Goal: Information Seeking & Learning: Learn about a topic

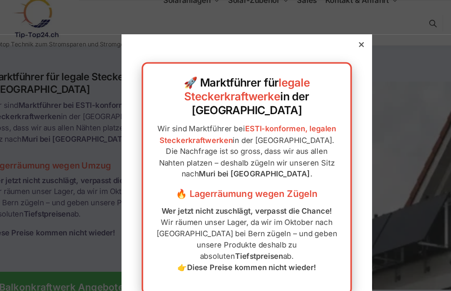
click at [317, 41] on div at bounding box center [321, 37] width 8 height 8
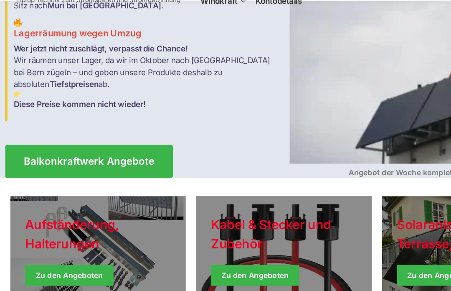
scroll to position [75, 0]
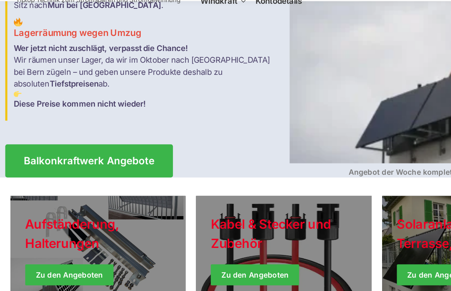
click at [54, 160] on span "Balkonkraftwerk Angebote" at bounding box center [71, 164] width 104 height 8
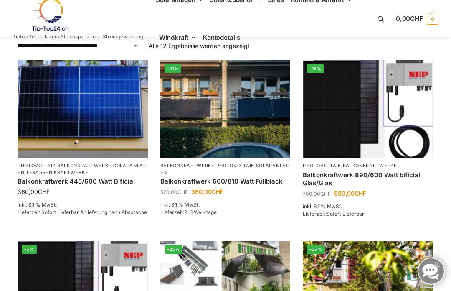
scroll to position [154, 0]
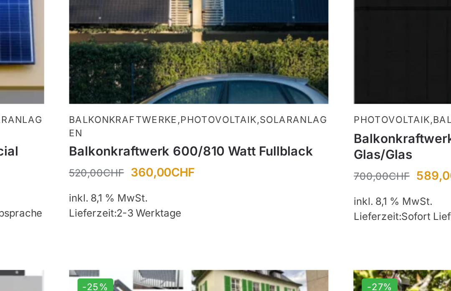
click at [160, 140] on link "Solaranlagen" at bounding box center [224, 146] width 129 height 12
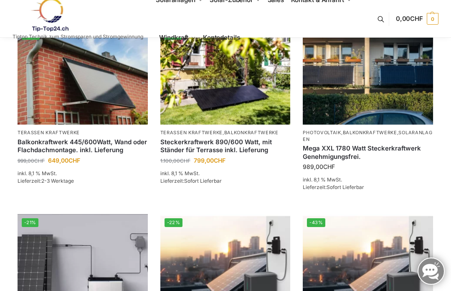
scroll to position [762, 0]
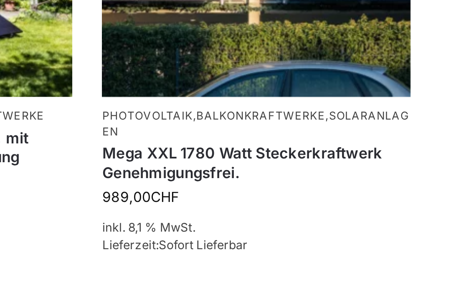
click at [303, 120] on p "Photovoltaik , Balkonkraftwerke , Solaranlagen" at bounding box center [368, 126] width 130 height 13
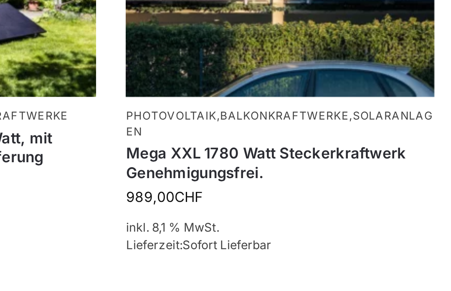
click at [303, 17] on img at bounding box center [368, 66] width 130 height 98
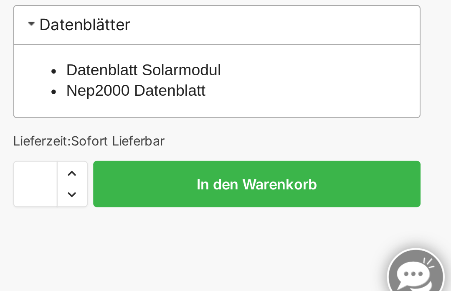
scroll to position [335, 0]
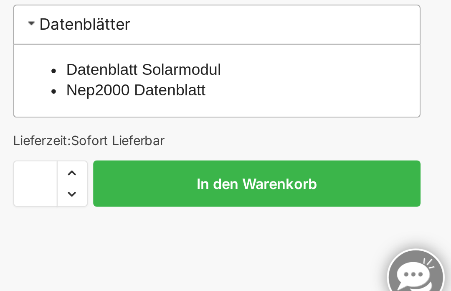
click at [267, 179] on link "Nep2000 Datenblatt" at bounding box center [300, 183] width 66 height 8
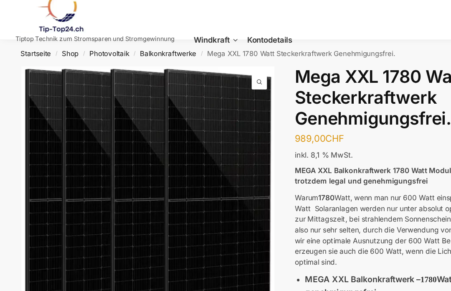
scroll to position [0, 0]
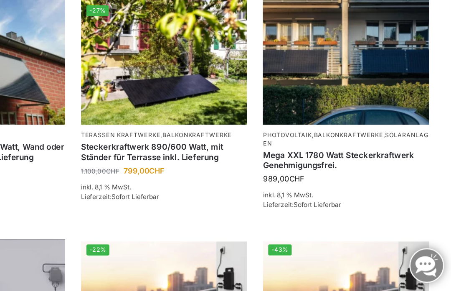
scroll to position [748, 0]
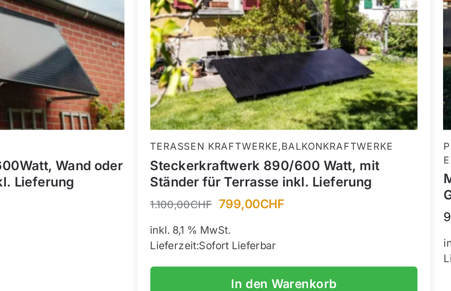
click at [160, 175] on link "Steckerkraftwerk 890/600 Watt, mit Ständer für Terrasse inkl. Lieferung" at bounding box center [225, 183] width 130 height 16
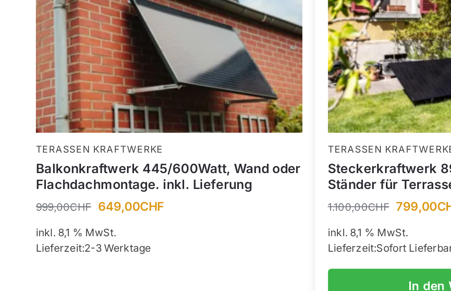
scroll to position [663, 0]
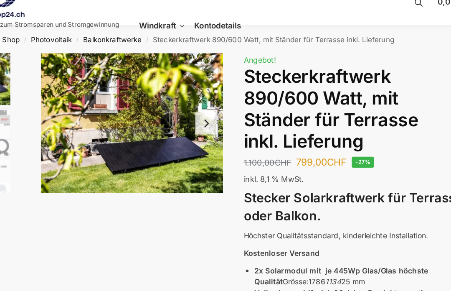
scroll to position [18, 49]
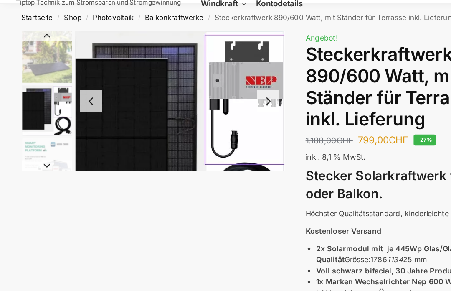
click at [32, 91] on img "2 / 10" at bounding box center [38, 105] width 40 height 40
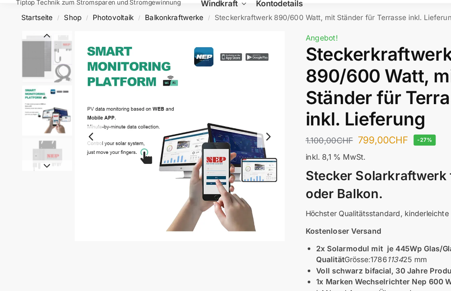
click at [33, 111] on img "3 / 10" at bounding box center [38, 105] width 40 height 40
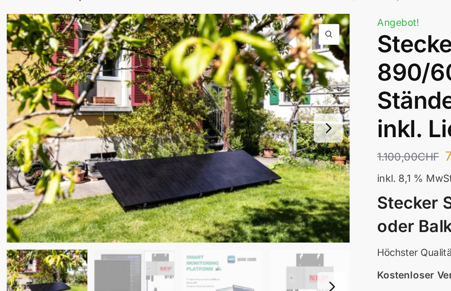
click at [204, 103] on button "Next slide" at bounding box center [213, 112] width 18 height 18
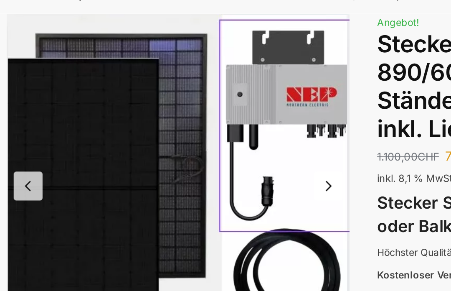
click at [204, 138] on button "Next slide" at bounding box center [213, 147] width 18 height 18
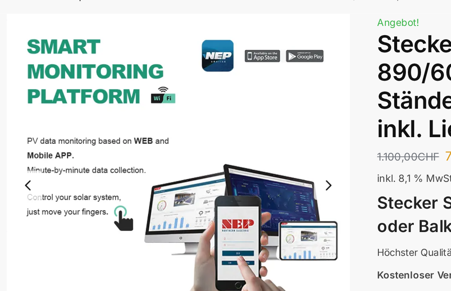
click at [204, 137] on button "Next slide" at bounding box center [213, 146] width 18 height 18
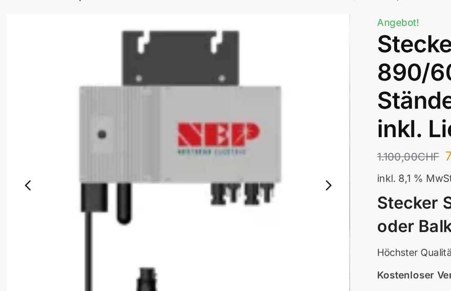
click at [204, 137] on button "Next slide" at bounding box center [213, 146] width 18 height 18
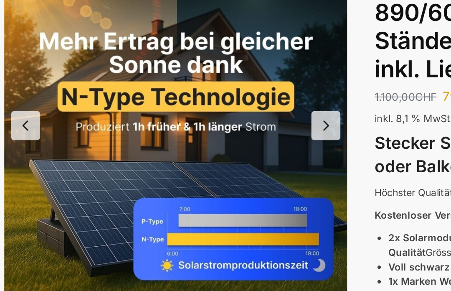
click at [204, 137] on button "Next slide" at bounding box center [213, 146] width 18 height 18
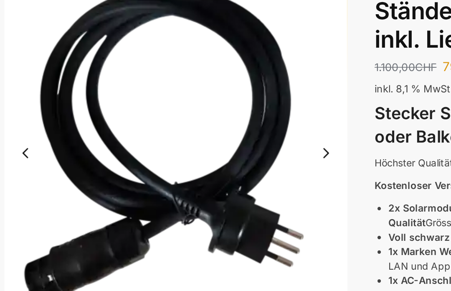
click at [204, 172] on button "Next slide" at bounding box center [213, 181] width 18 height 18
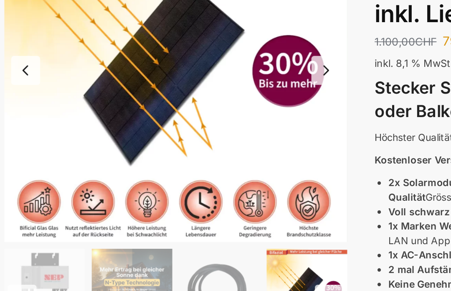
scroll to position [24, 0]
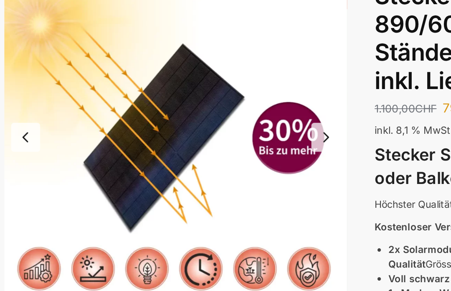
click at [204, 131] on button "Next slide" at bounding box center [213, 140] width 18 height 18
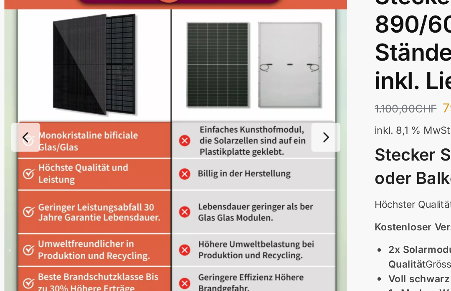
click at [204, 131] on button "Next slide" at bounding box center [213, 140] width 18 height 18
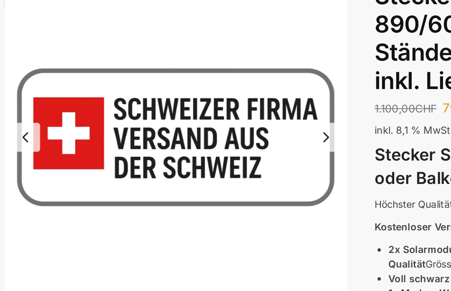
click at [204, 131] on button "Next slide" at bounding box center [213, 140] width 18 height 18
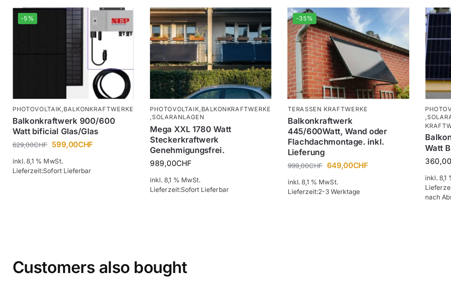
scroll to position [1051, 0]
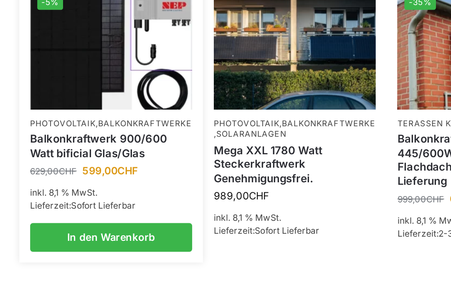
click at [31, 131] on link "Balkonkraftwerk 900/600 Watt bificial Glas/Glas" at bounding box center [65, 139] width 94 height 16
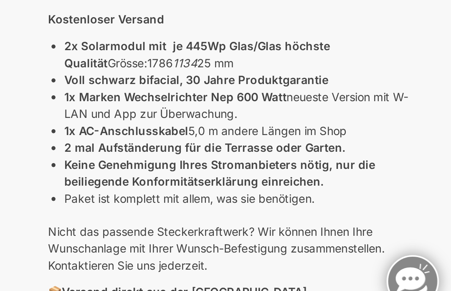
scroll to position [83, 0]
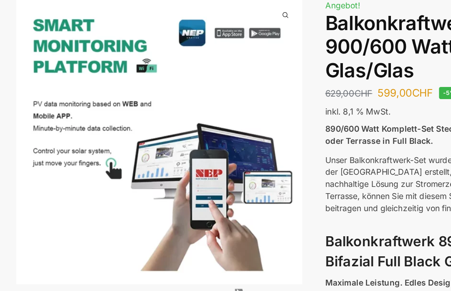
scroll to position [3, 0]
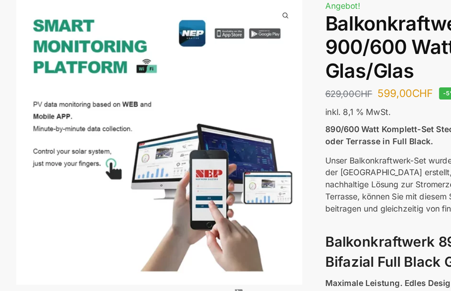
click at [213, 102] on img at bounding box center [185, 223] width 334 height 334
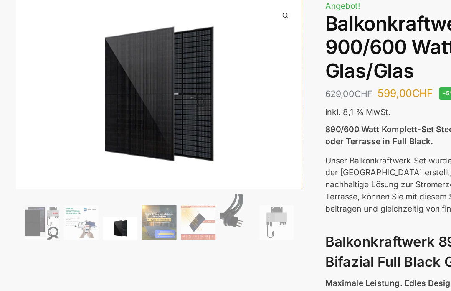
click at [215, 62] on img at bounding box center [122, 125] width 209 height 139
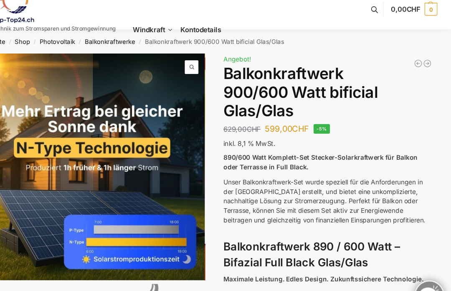
scroll to position [0, 0]
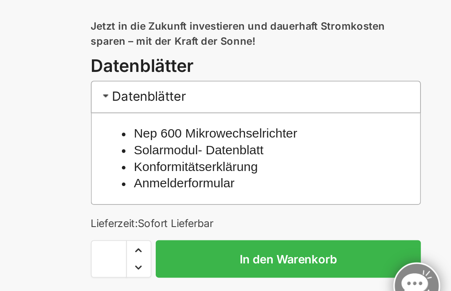
scroll to position [698, 0]
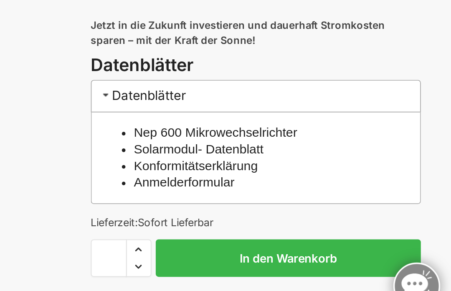
click at [267, 197] on link "Konformitätserklärung" at bounding box center [303, 201] width 72 height 8
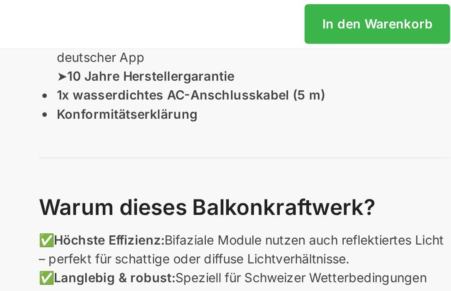
scroll to position [392, 0]
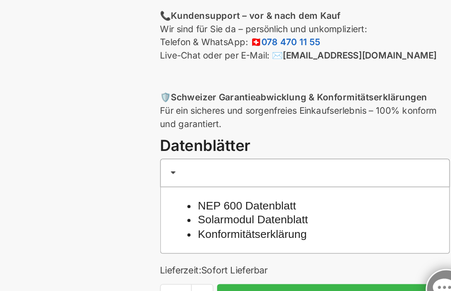
scroll to position [301, 0]
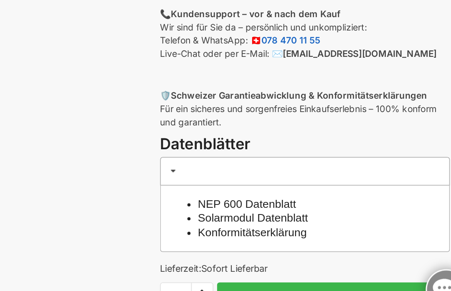
click at [267, 219] on link "Solarmodul Datenblatt" at bounding box center [303, 223] width 73 height 8
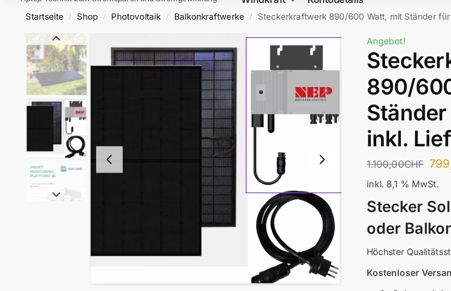
click at [215, 101] on button "Next slide" at bounding box center [213, 105] width 18 height 18
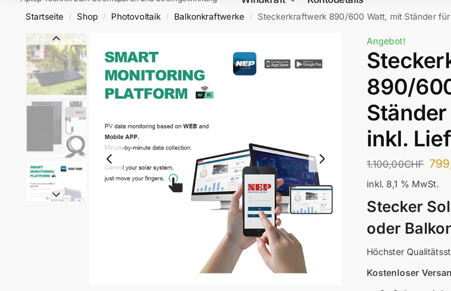
click at [217, 104] on button "Next slide" at bounding box center [213, 105] width 18 height 18
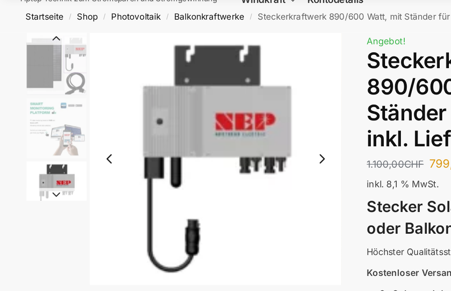
click at [219, 103] on button "Next slide" at bounding box center [213, 105] width 18 height 18
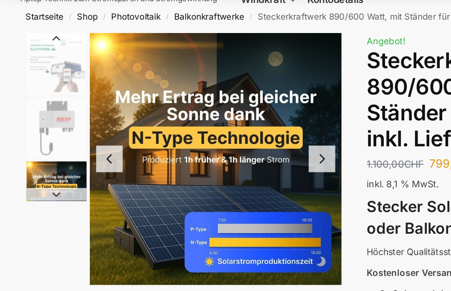
click at [222, 106] on img "5 / 10" at bounding box center [142, 105] width 166 height 166
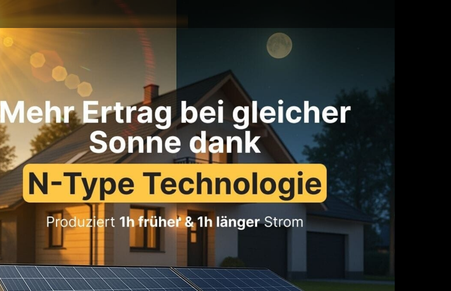
click at [35, 52] on img at bounding box center [115, 145] width 291 height 291
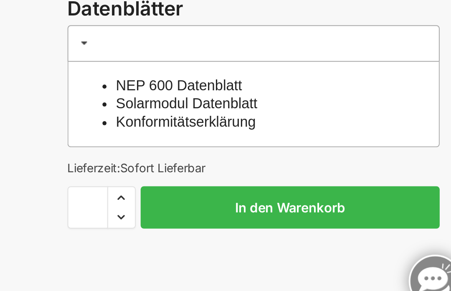
scroll to position [349, 0]
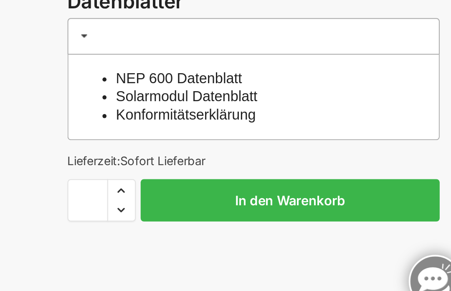
click at [267, 181] on link "Konformitätserklärung" at bounding box center [303, 185] width 72 height 8
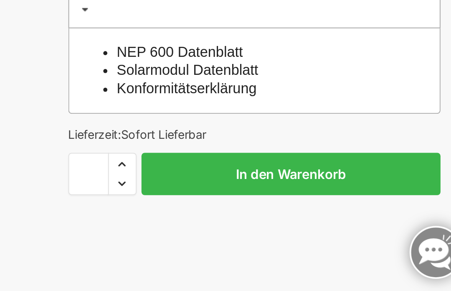
scroll to position [349, 0]
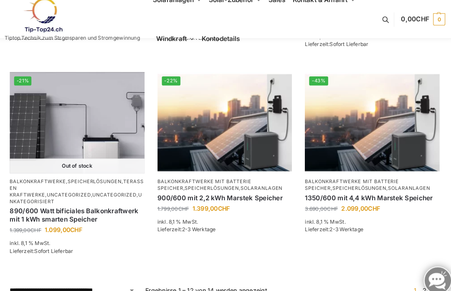
scroll to position [934, 0]
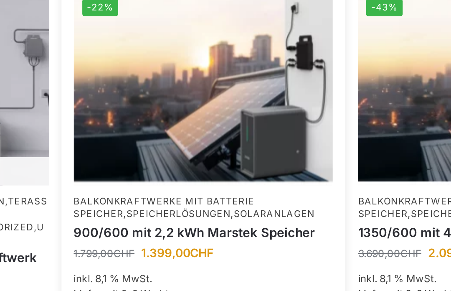
click at [160, 182] on link "900/600 mit 2,2 kWh Marstek Speicher" at bounding box center [225, 186] width 130 height 8
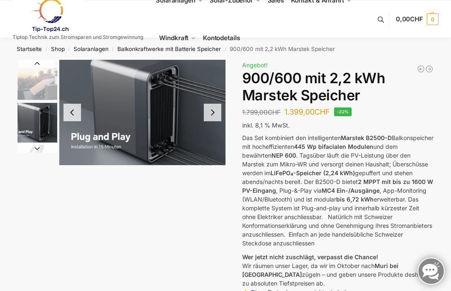
click at [210, 114] on button "Next slide" at bounding box center [213, 113] width 18 height 18
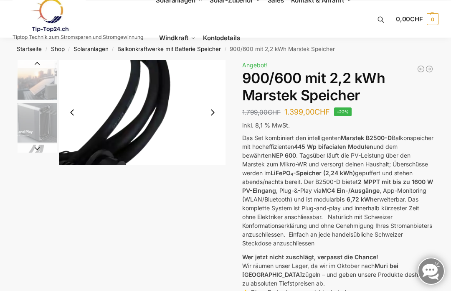
click at [217, 114] on button "Next slide" at bounding box center [213, 113] width 18 height 18
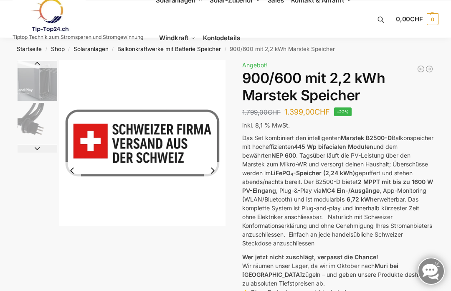
click at [219, 162] on button "Next slide" at bounding box center [213, 171] width 18 height 18
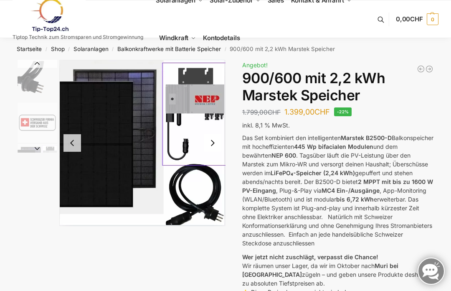
click at [217, 109] on img "5 / 8" at bounding box center [142, 143] width 166 height 167
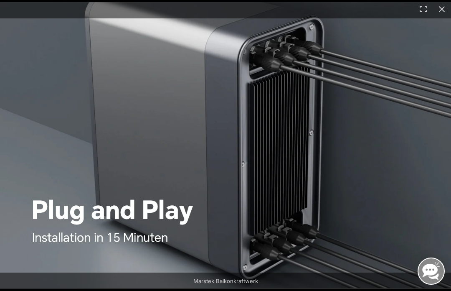
click at [446, 10] on button "Close (Esc)" at bounding box center [442, 9] width 18 height 18
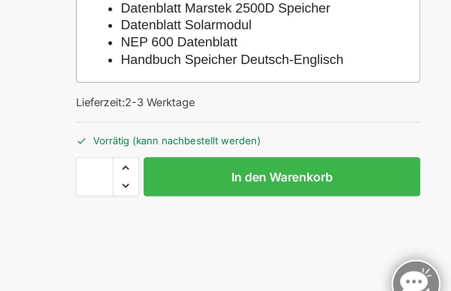
scroll to position [282, 0]
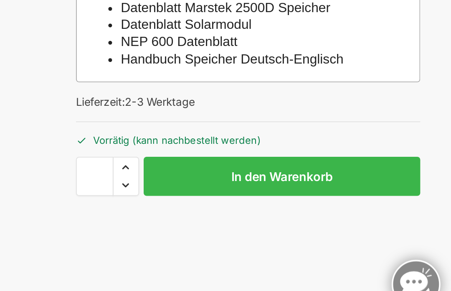
click at [267, 142] on link "Handbuch Speicher Deutsch-Englisch" at bounding box center [329, 146] width 124 height 8
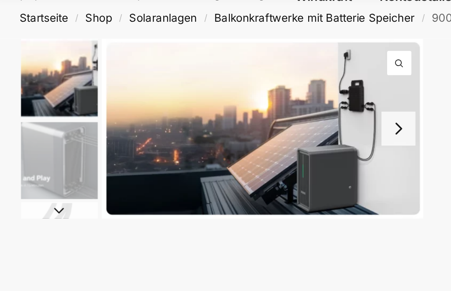
click at [208, 65] on button "Next slide" at bounding box center [213, 69] width 18 height 18
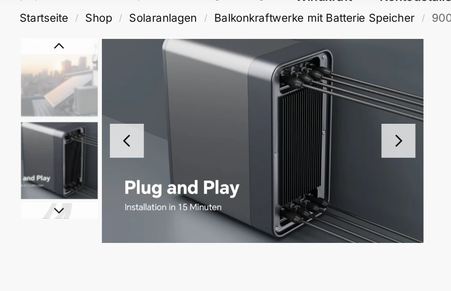
click at [208, 67] on button "Next slide" at bounding box center [213, 75] width 18 height 18
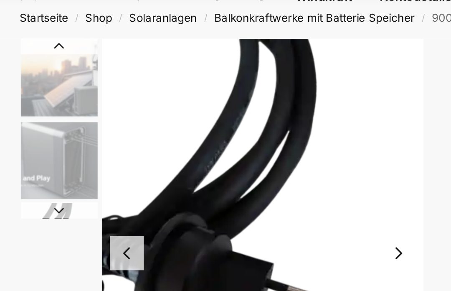
click at [208, 69] on img "3 / 8" at bounding box center [142, 132] width 166 height 221
